Goal: Information Seeking & Learning: Learn about a topic

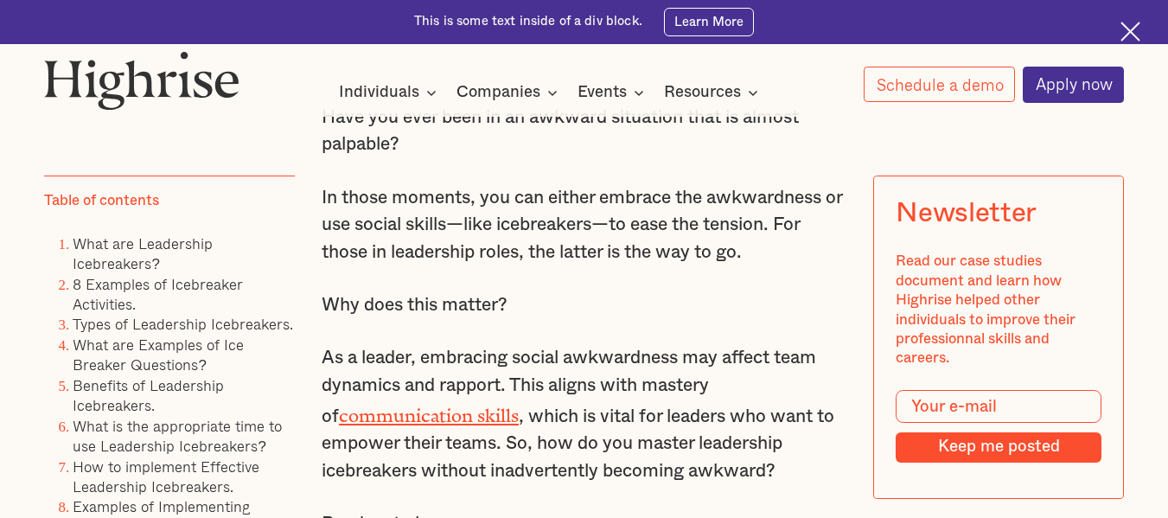
scroll to position [1124, 0]
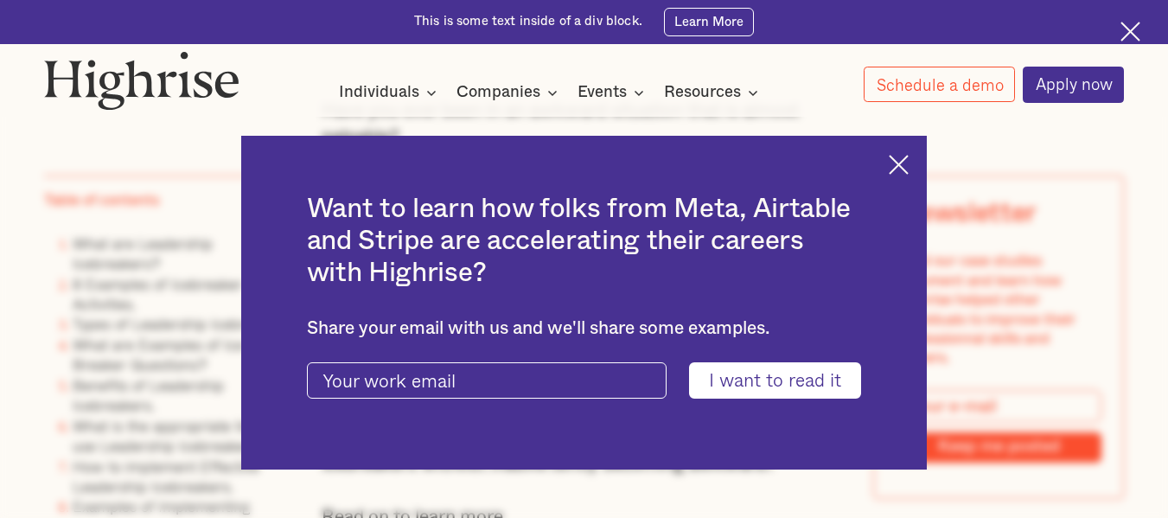
click at [919, 167] on div "Want to learn how folks from Meta, Airtable and Stripe are accelerating their c…" at bounding box center [584, 303] width 686 height 335
click at [909, 166] on img at bounding box center [899, 165] width 20 height 20
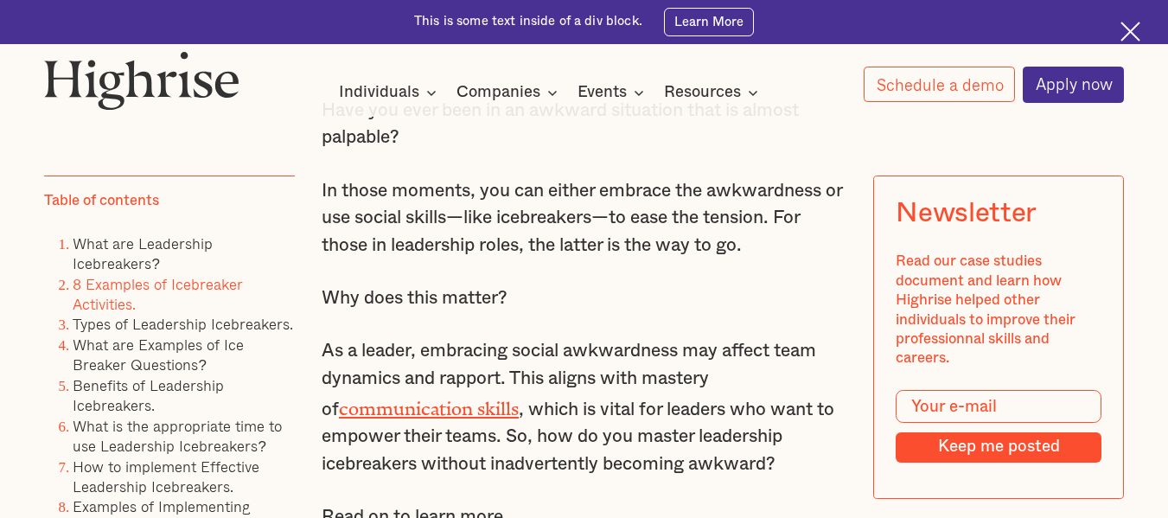
click at [155, 290] on link "8 Examples of Icebreaker Activities." at bounding box center [158, 292] width 170 height 43
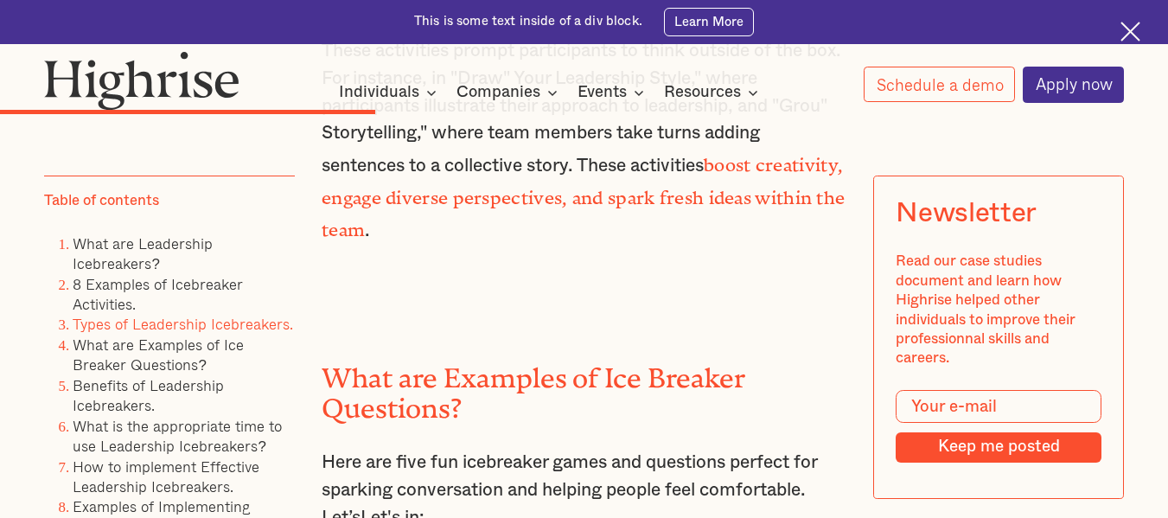
scroll to position [7554, 0]
click at [188, 367] on link "What are Examples of Ice Breaker Questions?" at bounding box center [158, 354] width 171 height 43
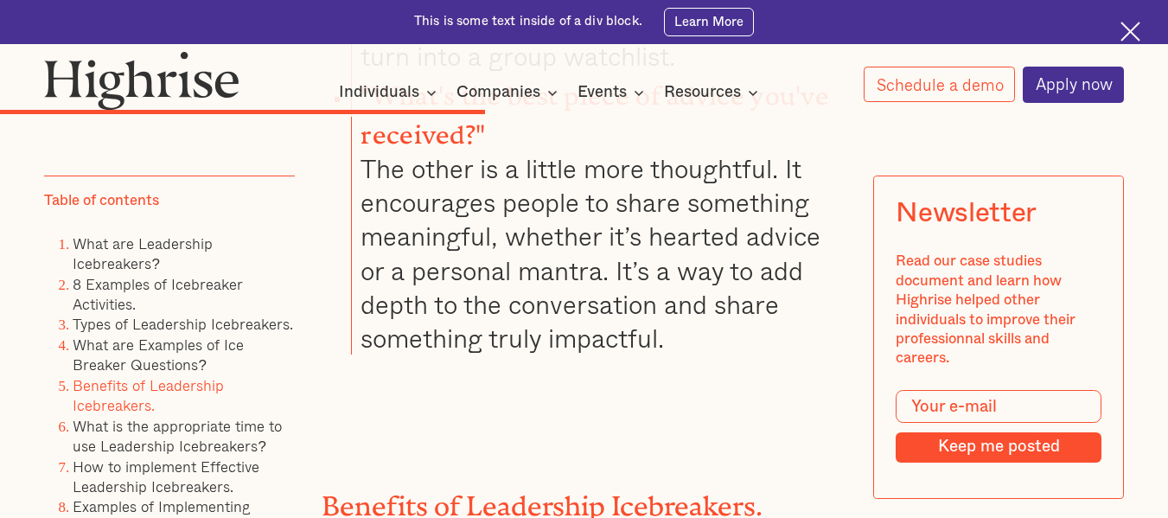
scroll to position [9289, 0]
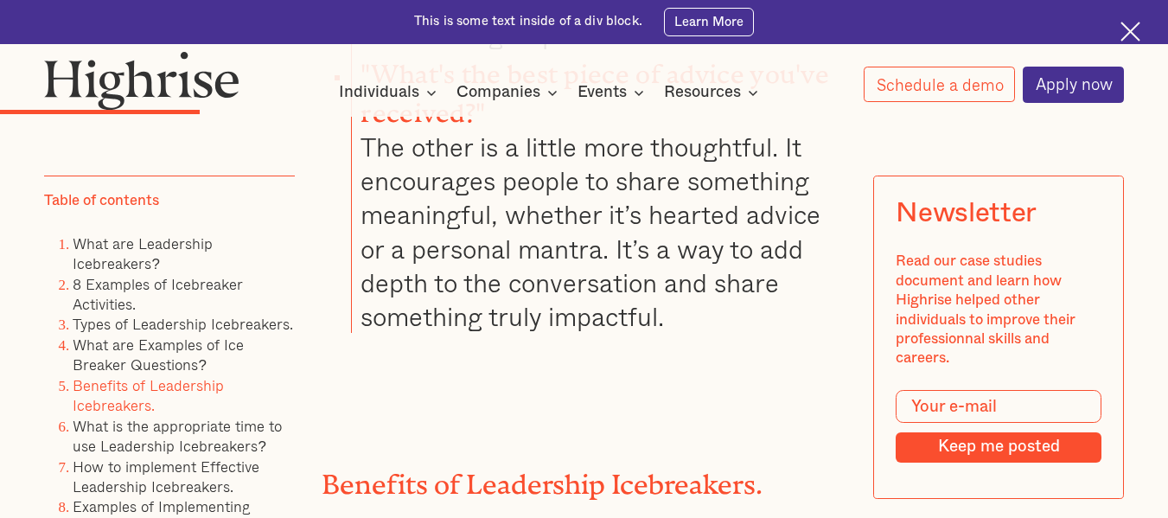
scroll to position [3231, 0]
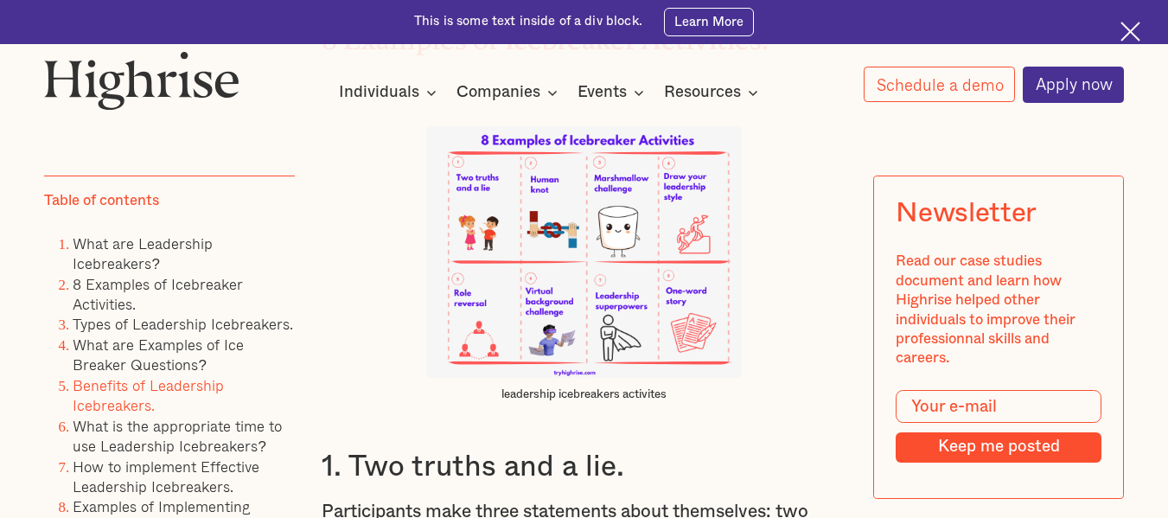
scroll to position [1124, 0]
